Goal: Task Accomplishment & Management: Use online tool/utility

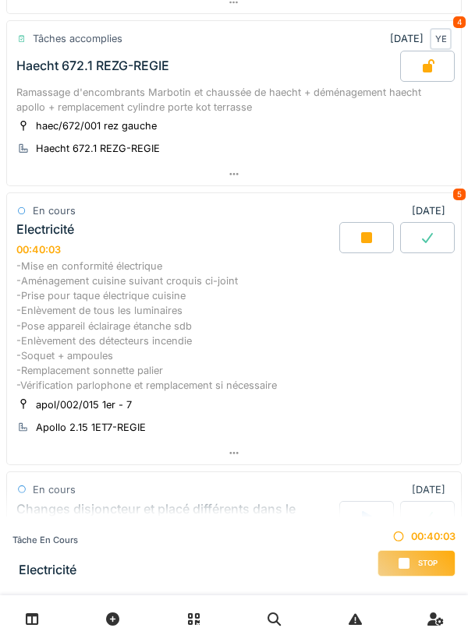
scroll to position [648, 0]
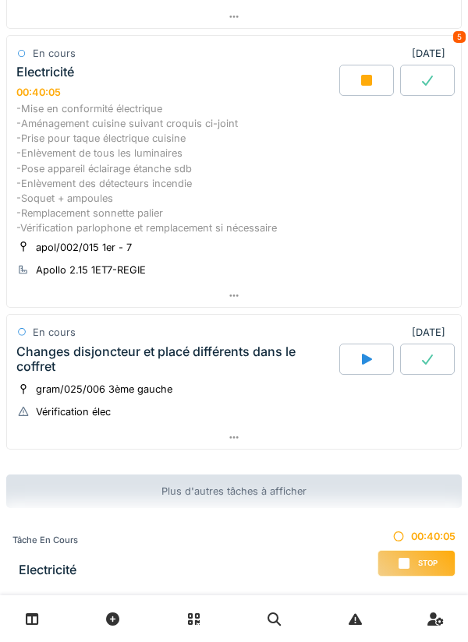
click at [205, 181] on div "-Mise en conformité électrique -Aménagement cuisine suivant croquis ci-joint -P…" at bounding box center [233, 168] width 435 height 135
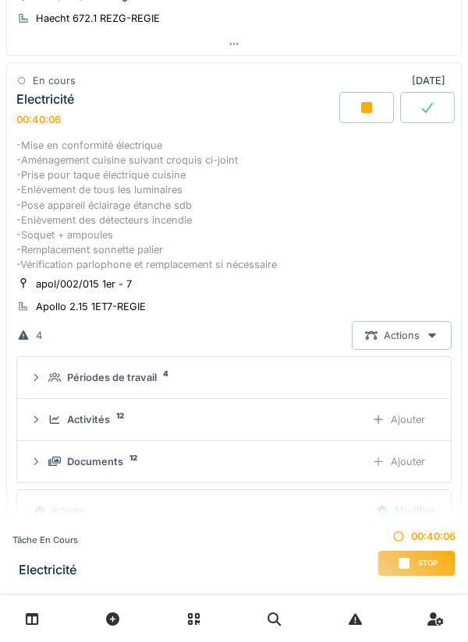
scroll to position [48, 0]
click at [406, 415] on div "Ajouter" at bounding box center [398, 419] width 79 height 29
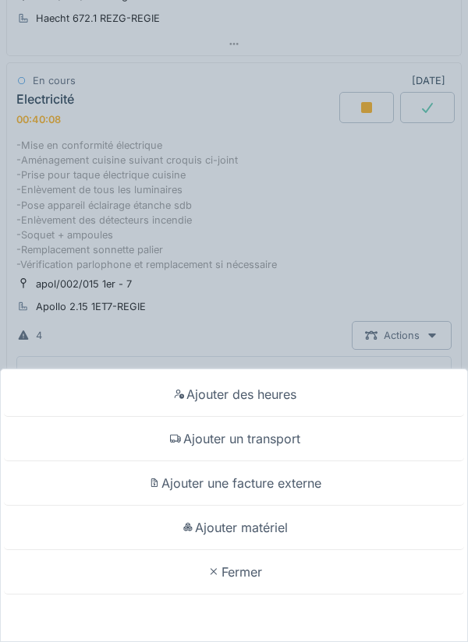
click at [242, 572] on div "Fermer" at bounding box center [234, 572] width 460 height 44
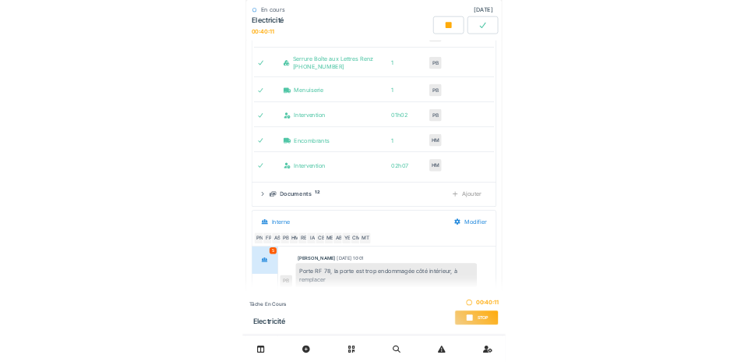
scroll to position [1295, 0]
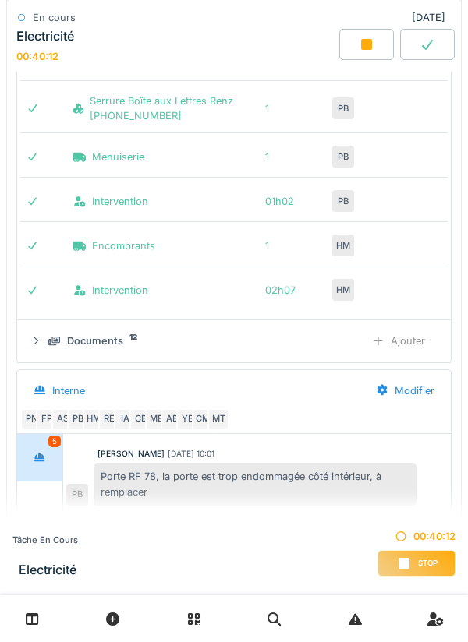
click at [409, 336] on div "Ajouter" at bounding box center [398, 341] width 79 height 29
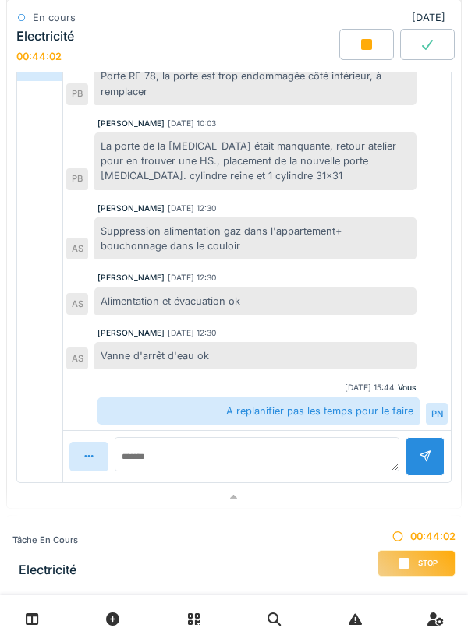
scroll to position [1897, 0]
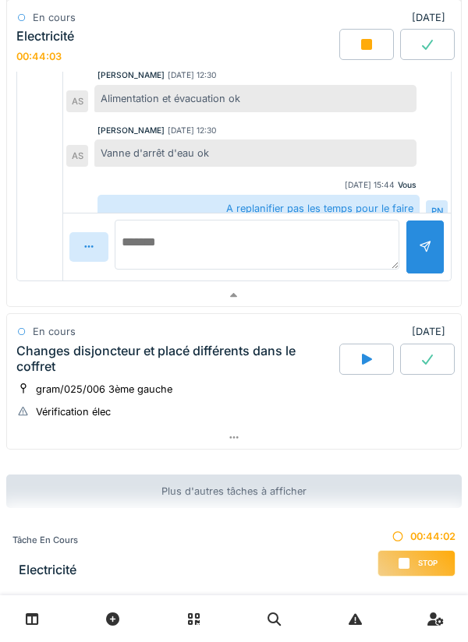
click at [150, 251] on textarea at bounding box center [257, 245] width 284 height 50
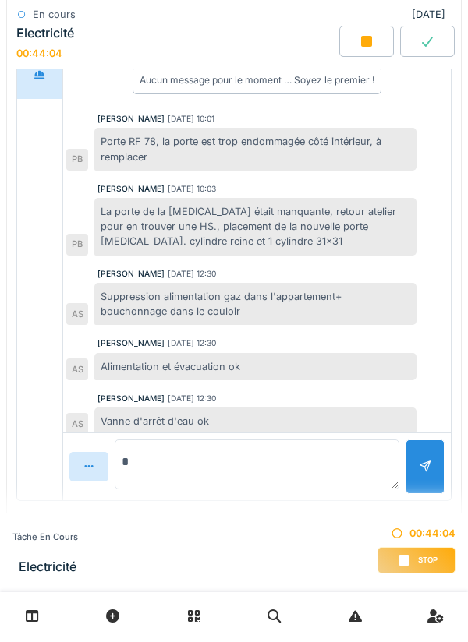
scroll to position [47, 0]
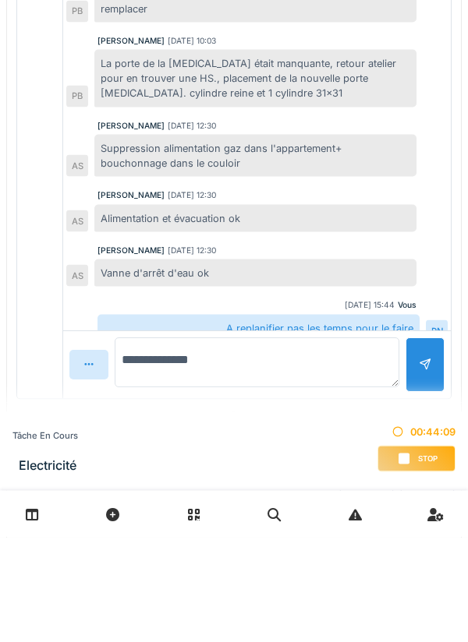
type textarea "**********"
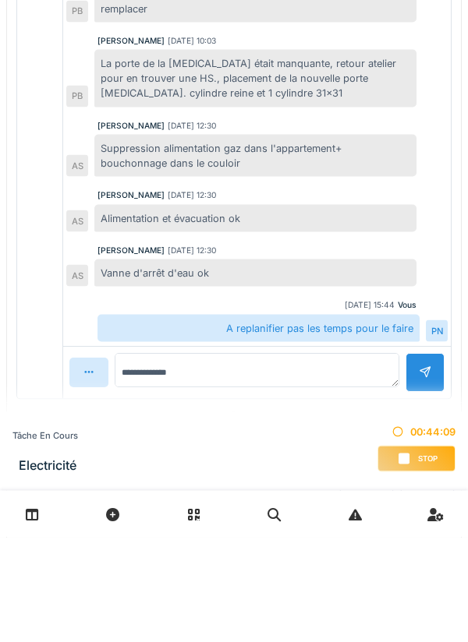
click at [424, 458] on div at bounding box center [424, 477] width 39 height 38
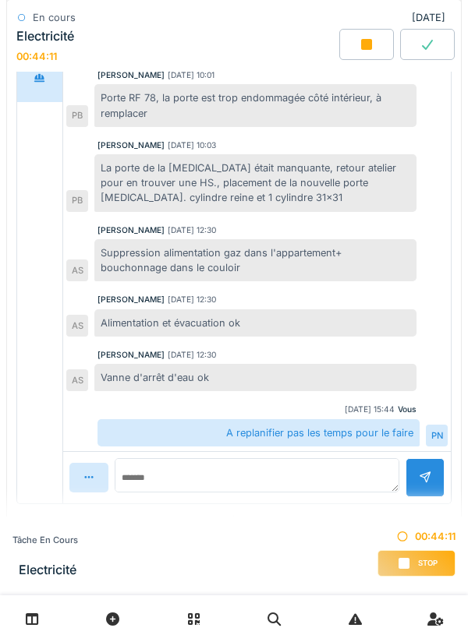
scroll to position [104, 0]
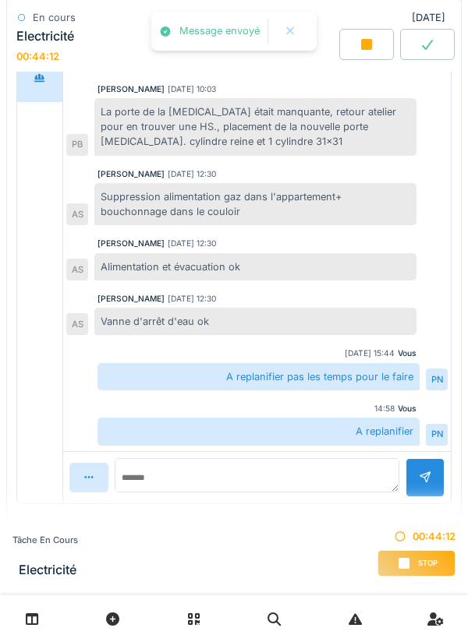
click at [18, 613] on link at bounding box center [32, 619] width 40 height 37
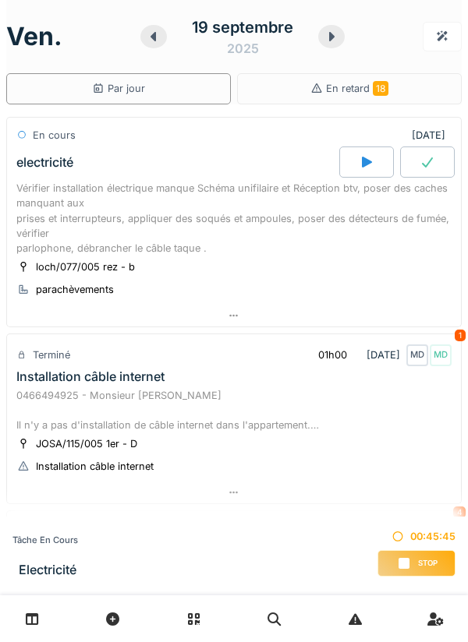
click at [412, 565] on div "Stop" at bounding box center [416, 563] width 78 height 26
click at [415, 564] on div "Stop" at bounding box center [416, 563] width 78 height 26
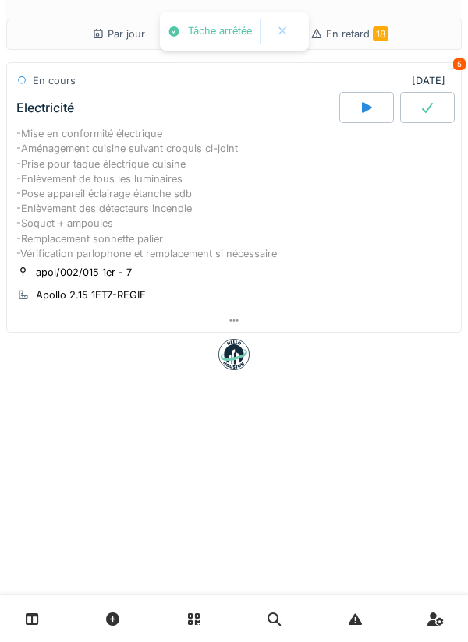
click at [415, 571] on div "Par jour En retard 18 En cours [DATE] 5 Electricité -Mise en conformité électri…" at bounding box center [234, 321] width 468 height 642
